Goal: Information Seeking & Learning: Learn about a topic

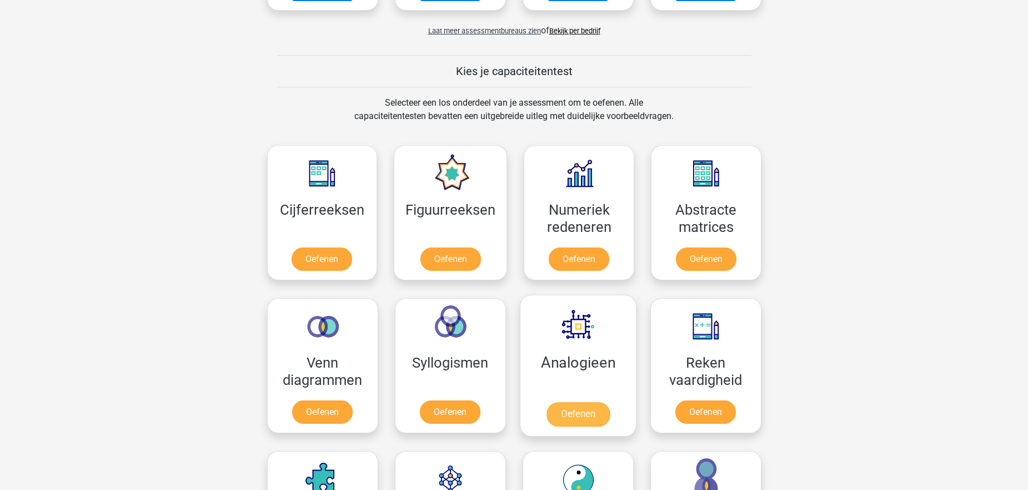
scroll to position [389, 0]
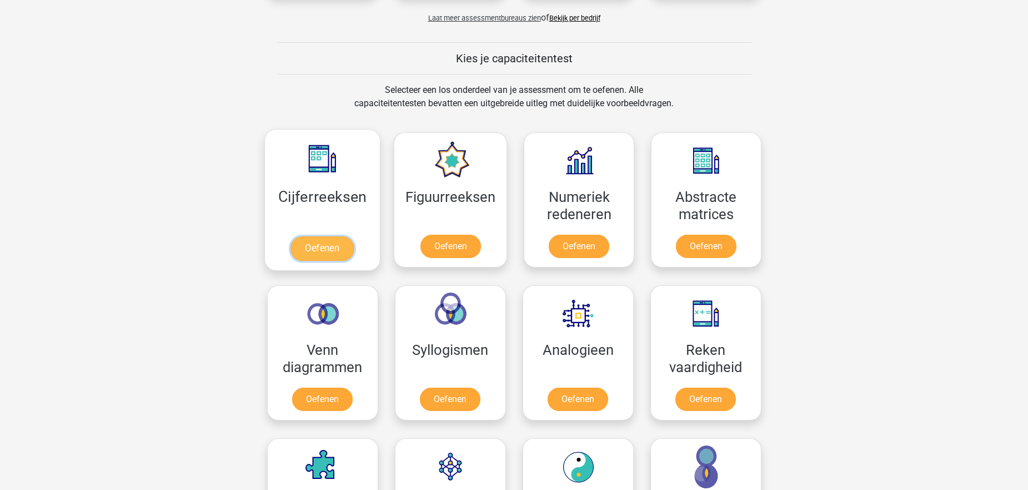
click at [322, 256] on link "Oefenen" at bounding box center [322, 248] width 63 height 24
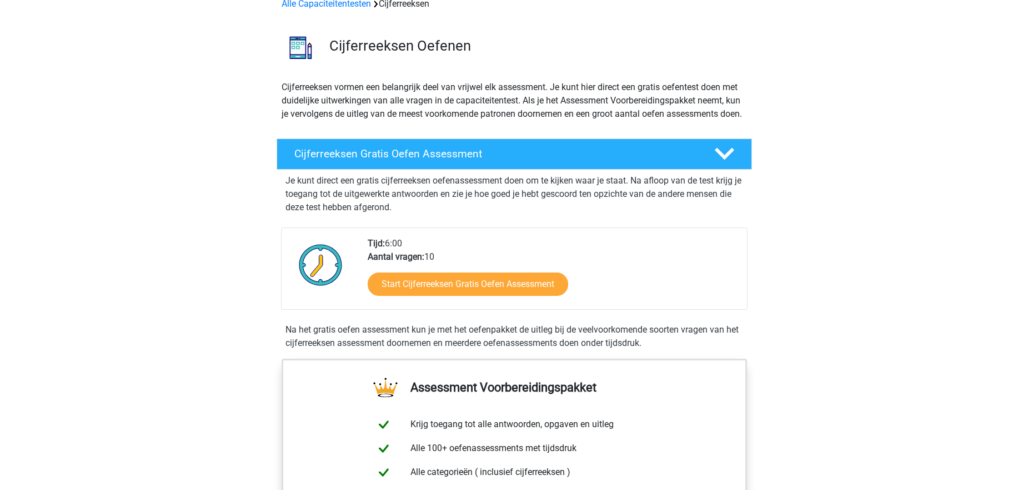
scroll to position [111, 0]
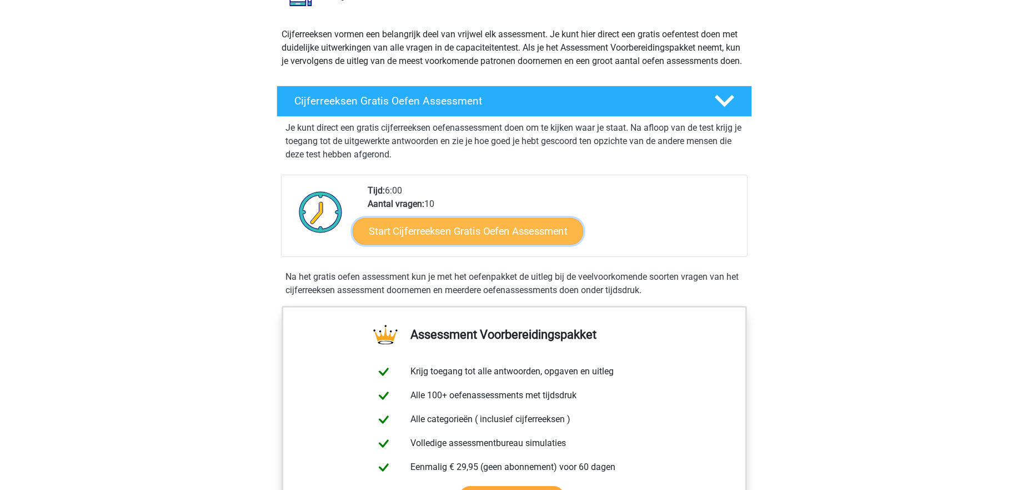
click at [519, 243] on link "Start Cijferreeksen Gratis Oefen Assessment" at bounding box center [468, 230] width 231 height 27
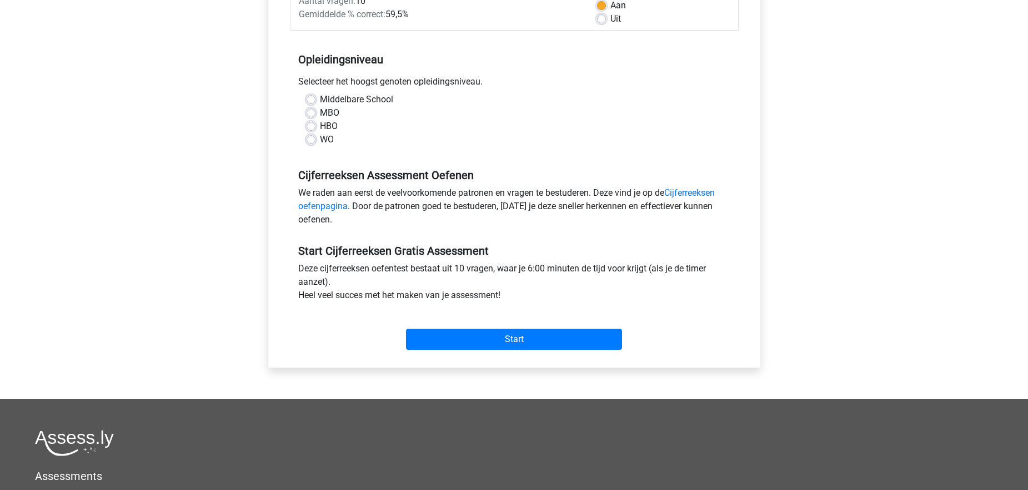
scroll to position [111, 0]
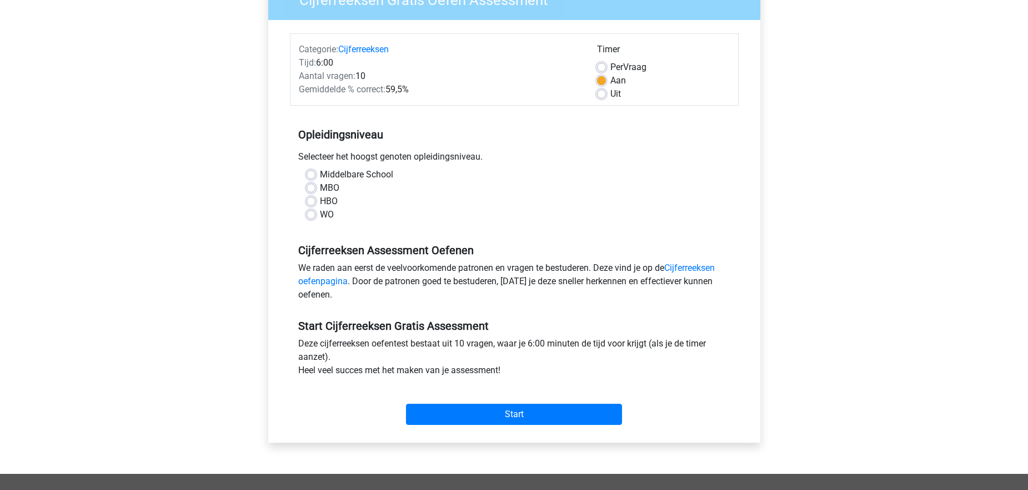
click at [320, 199] on label "HBO" at bounding box center [329, 200] width 18 height 13
click at [309, 199] on input "HBO" at bounding box center [311, 199] width 9 height 11
radio input "true"
click at [512, 395] on div "Start" at bounding box center [514, 405] width 449 height 39
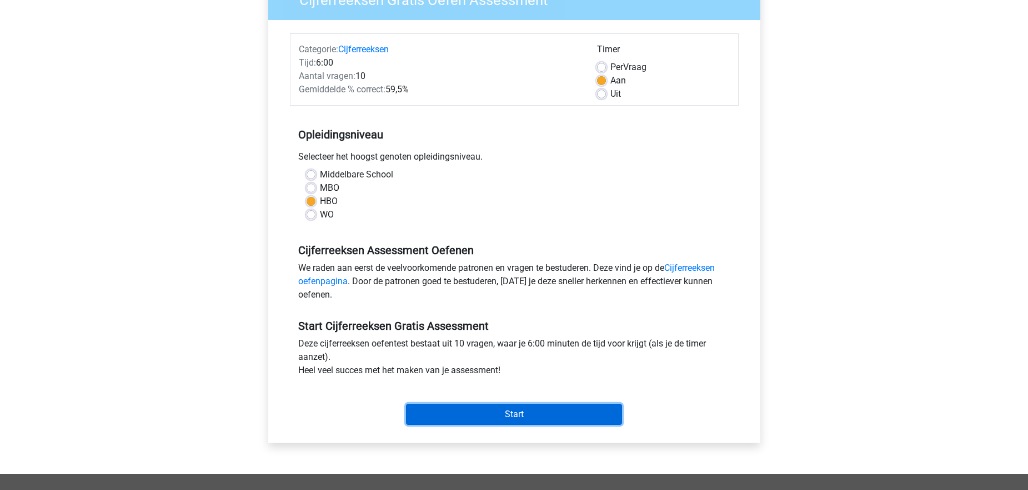
click at [528, 406] on input "Start" at bounding box center [514, 413] width 216 height 21
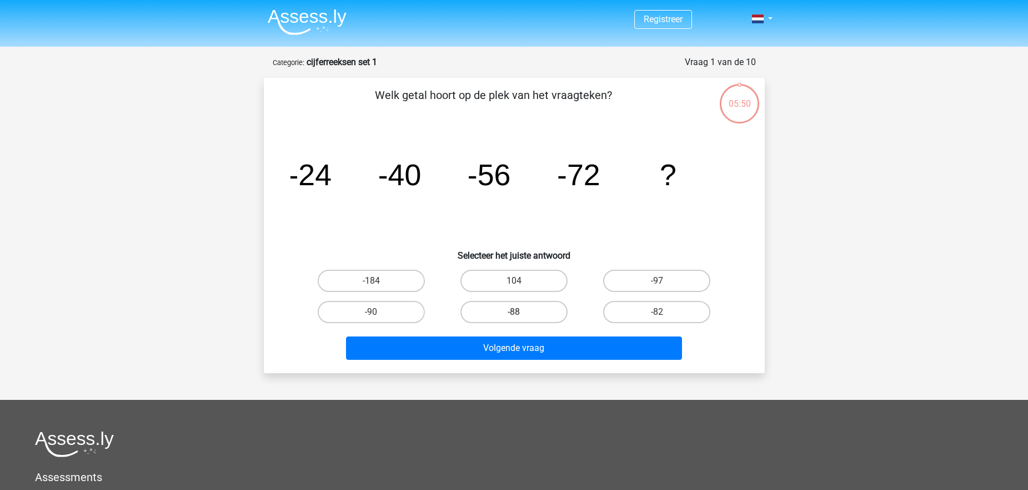
click at [541, 311] on label "-88" at bounding box center [514, 312] width 107 height 22
click at [521, 312] on input "-88" at bounding box center [517, 315] width 7 height 7
radio input "true"
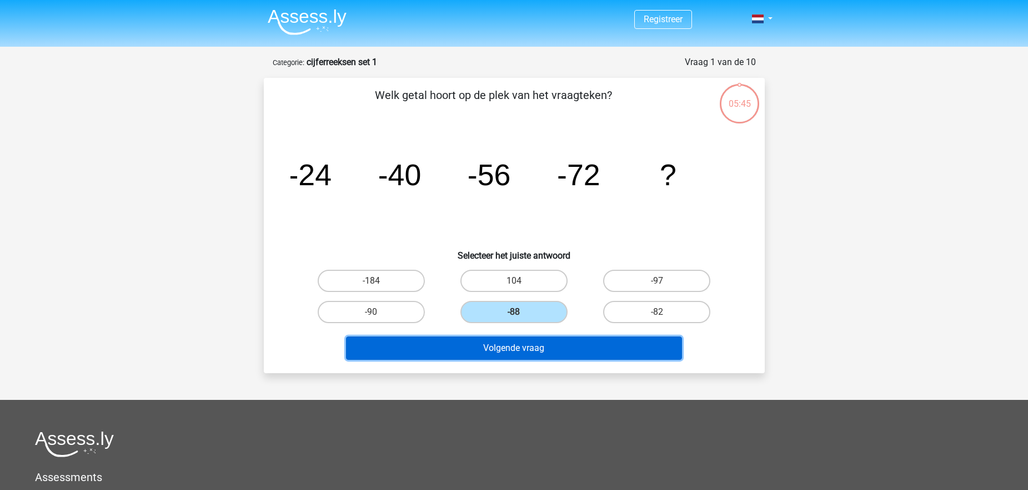
click at [563, 346] on button "Volgende vraag" at bounding box center [514, 347] width 336 height 23
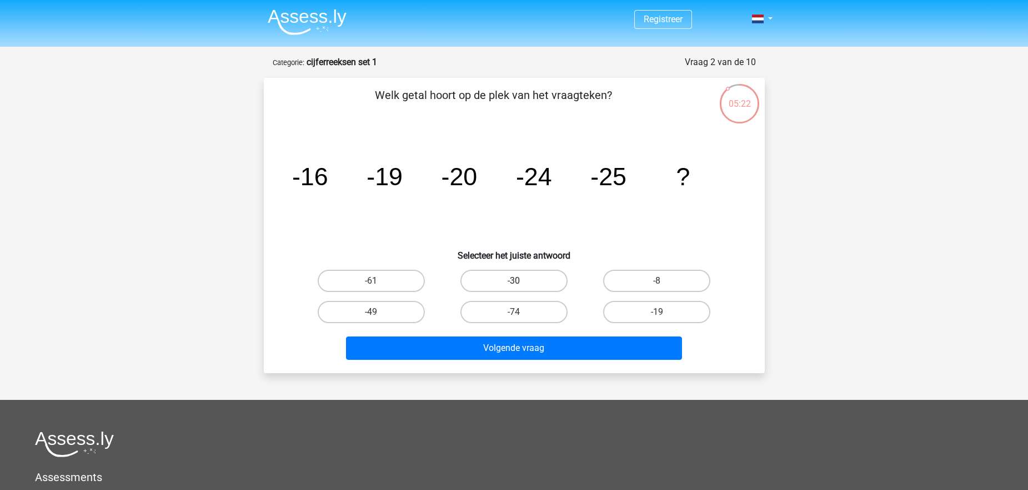
click at [539, 277] on label "-30" at bounding box center [514, 280] width 107 height 22
click at [521, 281] on input "-30" at bounding box center [517, 284] width 7 height 7
radio input "true"
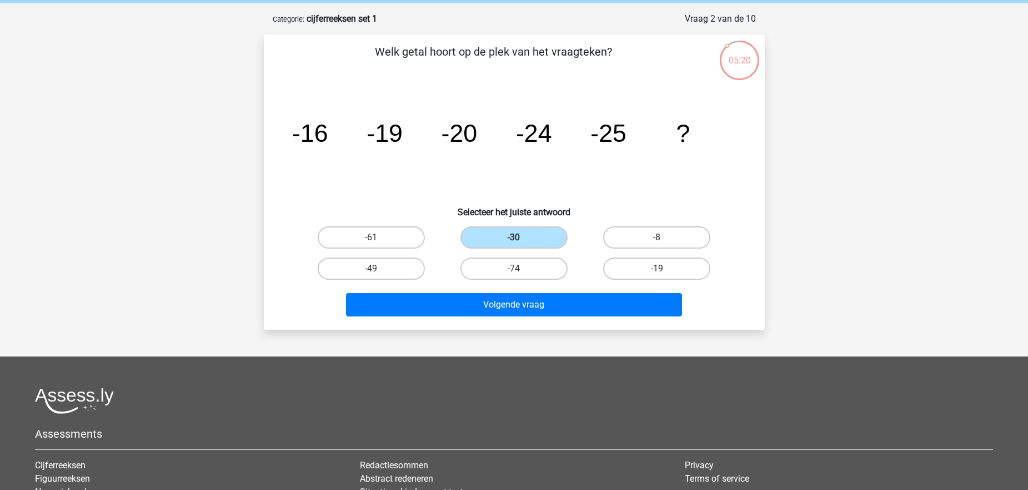
scroll to position [56, 0]
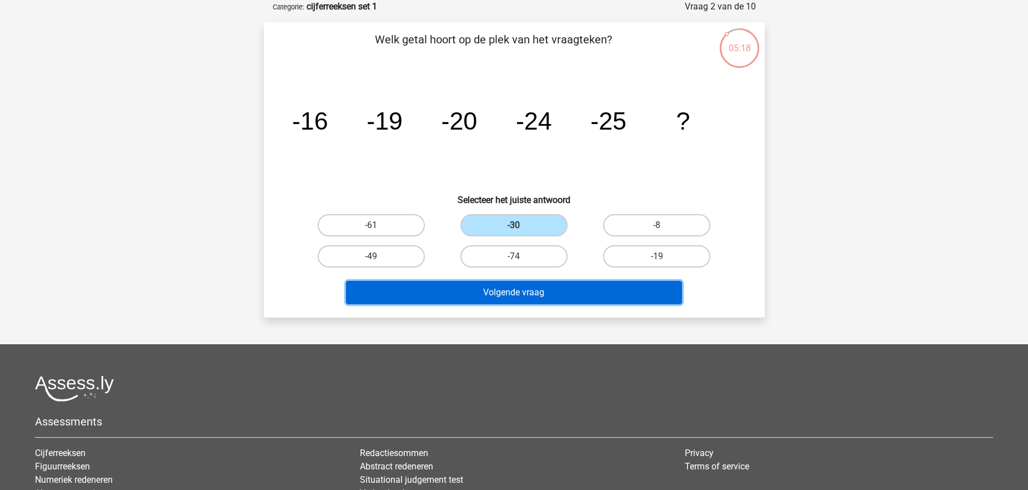
click at [586, 294] on button "Volgende vraag" at bounding box center [514, 292] width 336 height 23
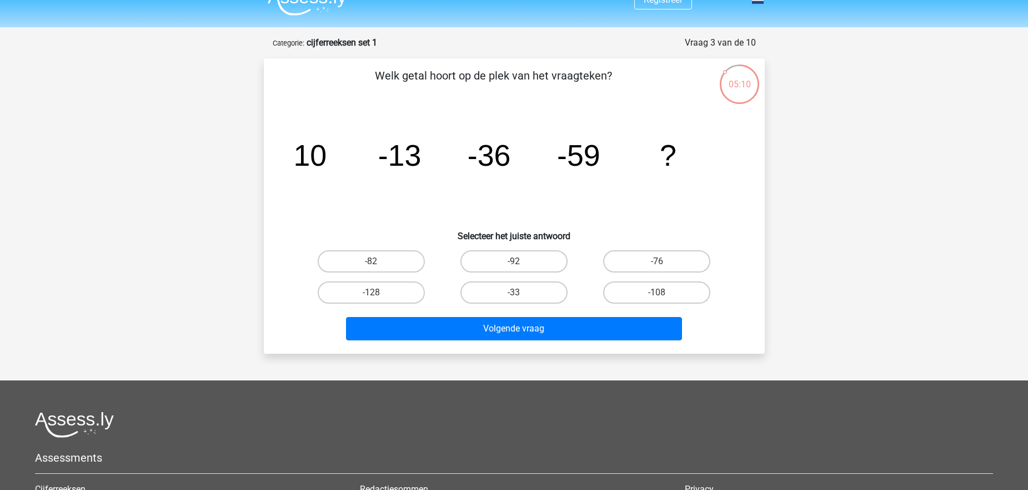
scroll to position [0, 0]
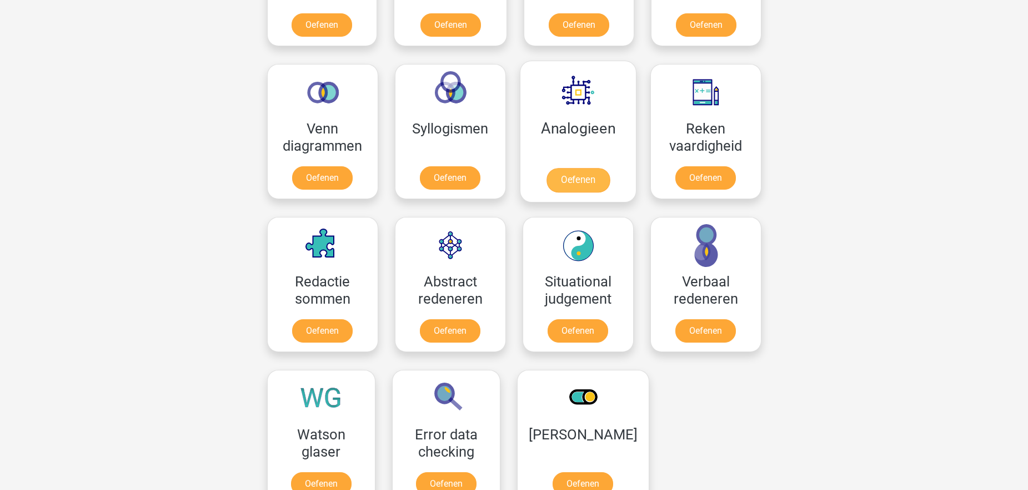
scroll to position [611, 0]
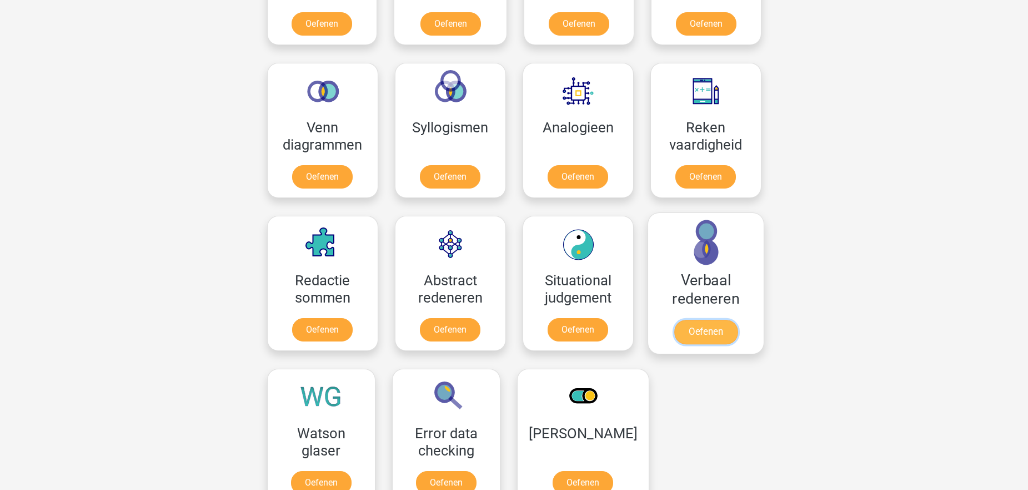
click at [696, 319] on link "Oefenen" at bounding box center [705, 331] width 63 height 24
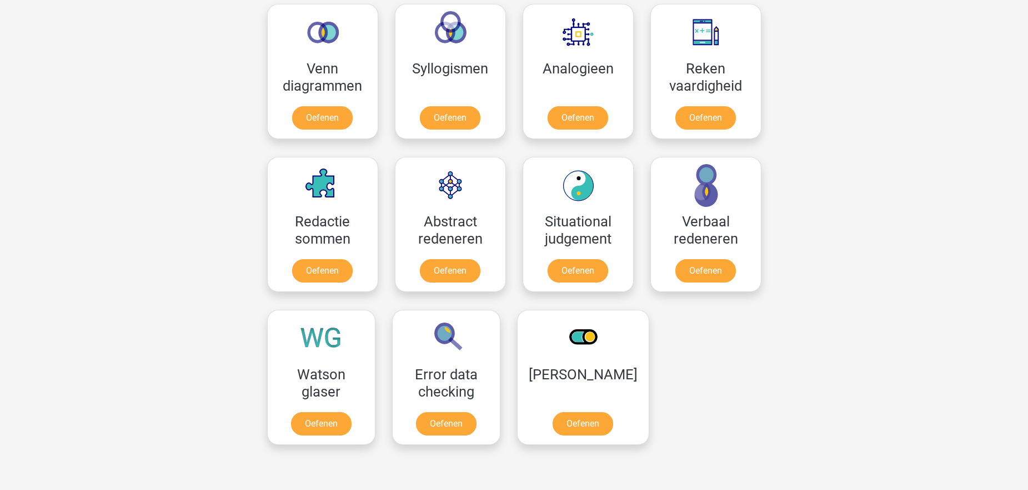
scroll to position [889, 0]
